Goal: Information Seeking & Learning: Understand process/instructions

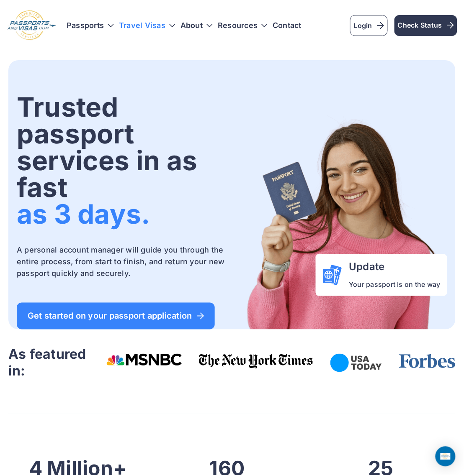
click at [149, 26] on h3 "Travel Visas" at bounding box center [147, 25] width 56 height 8
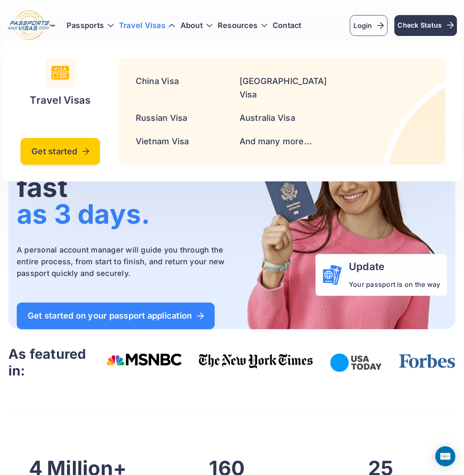
click at [70, 147] on span "Get started" at bounding box center [60, 151] width 58 height 8
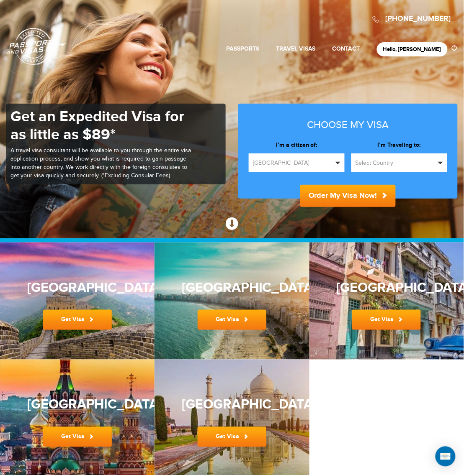
click at [385, 159] on span "Select Country" at bounding box center [395, 163] width 80 height 8
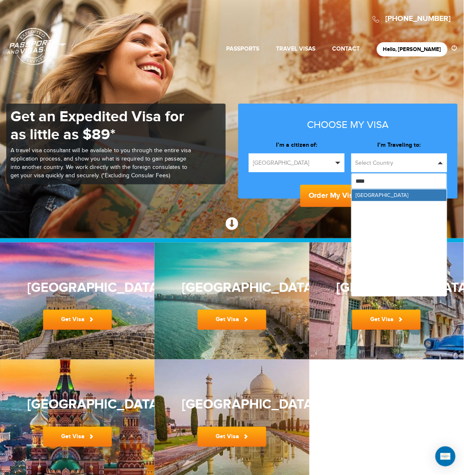
type input "*****"
click at [373, 197] on link "[GEOGRAPHIC_DATA]" at bounding box center [398, 196] width 95 height 12
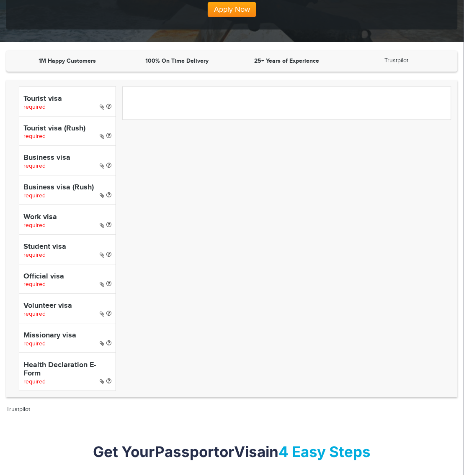
click at [37, 95] on h4 "Tourist visa" at bounding box center [67, 99] width 88 height 8
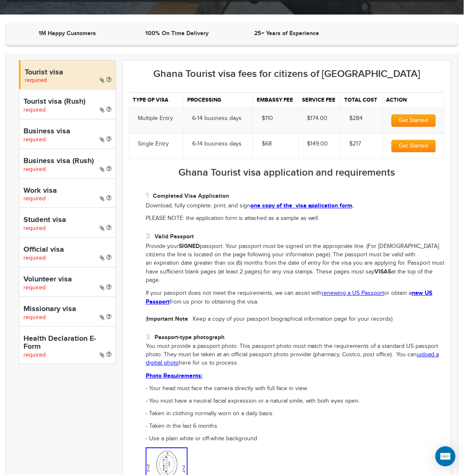
scroll to position [209, 0]
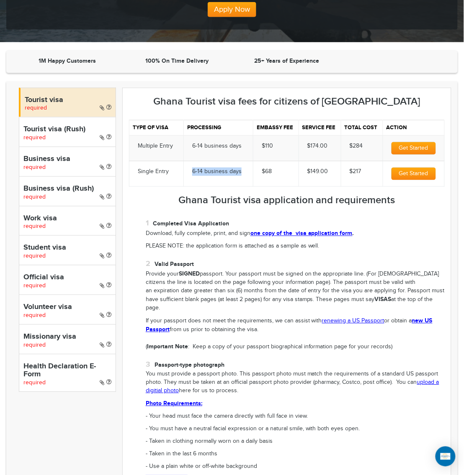
drag, startPoint x: 182, startPoint y: 174, endPoint x: 246, endPoint y: 178, distance: 63.7
click at [248, 178] on tr "Single Entry 6-14 business days $68 $149.00 $217 Get Started" at bounding box center [286, 174] width 315 height 26
click at [167, 202] on h3 "Ghana Tourist visa application and requirements" at bounding box center [286, 200] width 315 height 11
click at [169, 203] on h3 "Ghana Tourist visa application and requirements" at bounding box center [286, 200] width 315 height 11
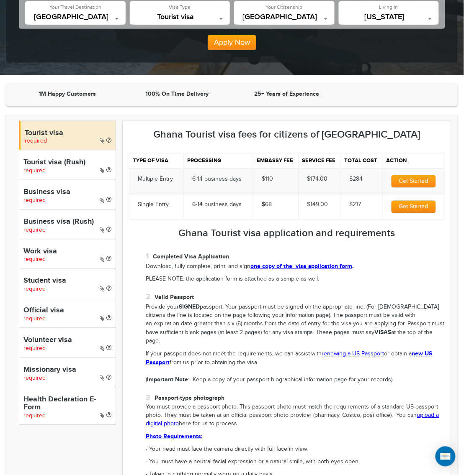
scroll to position [157, 0]
